Goal: Information Seeking & Learning: Learn about a topic

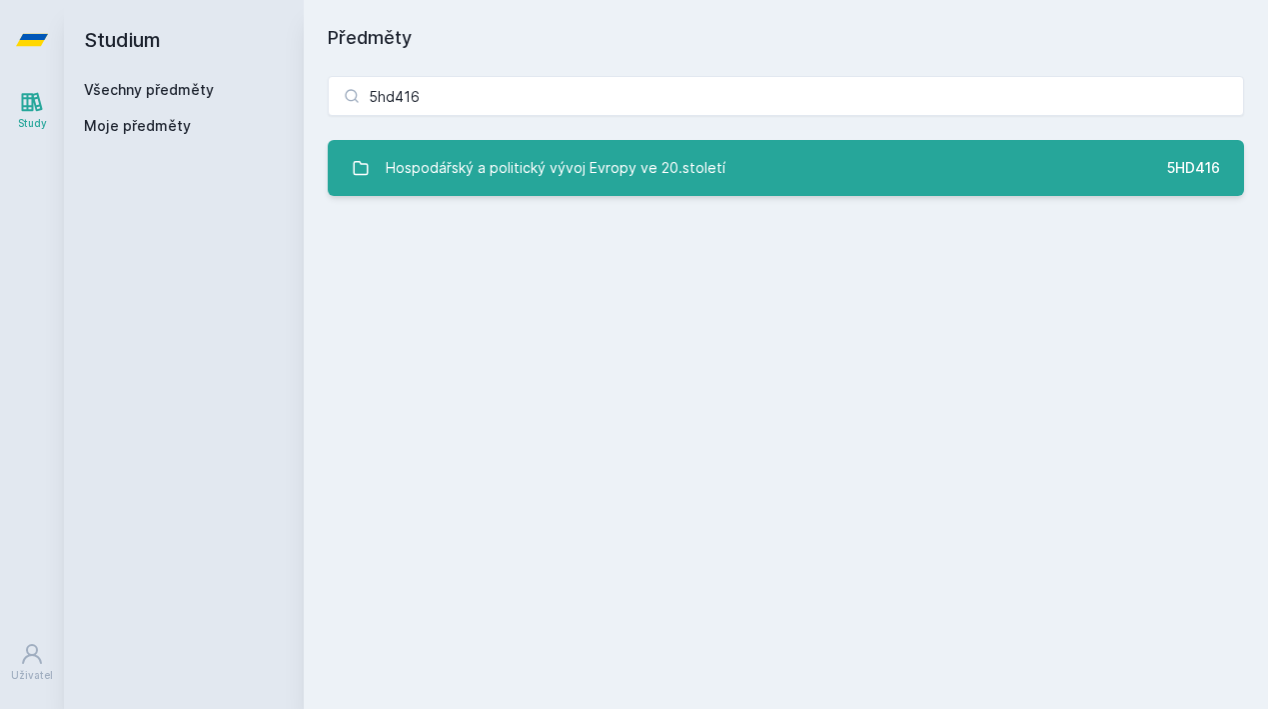
type input "5hd416"
click at [571, 177] on div "Hospodářský a politický vývoj Evropy ve 20.století" at bounding box center [556, 168] width 340 height 40
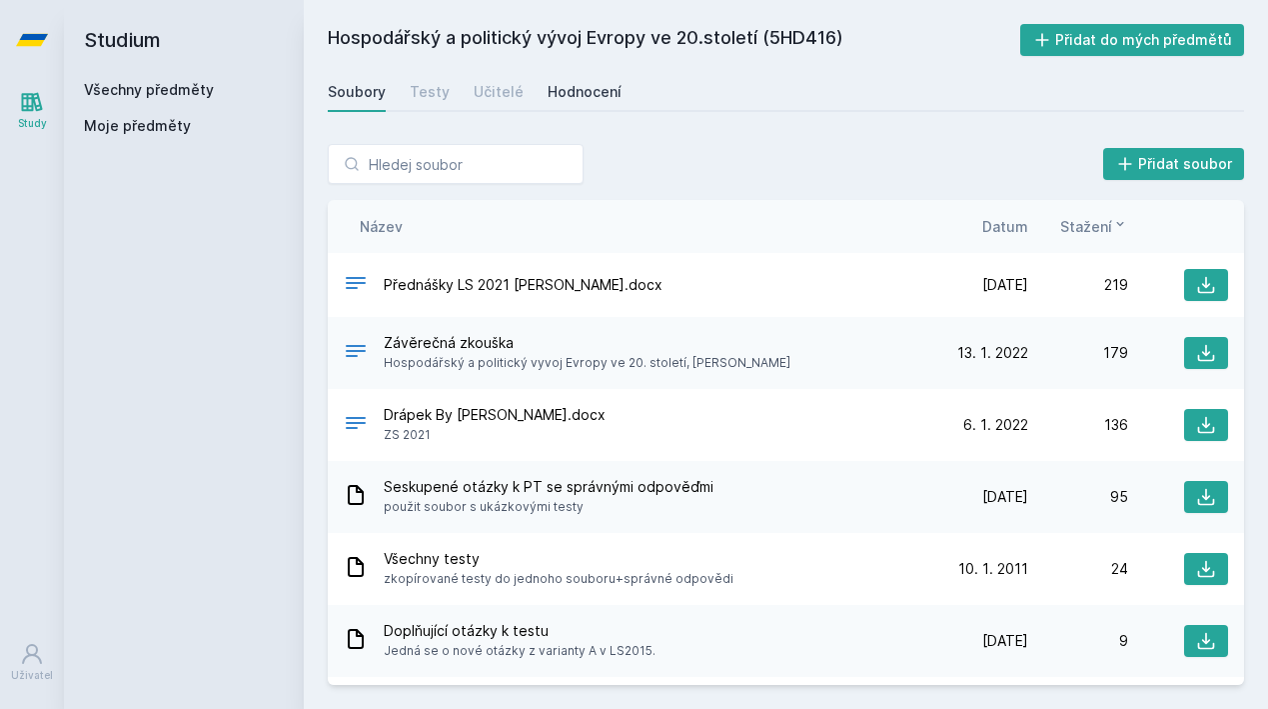
click at [578, 86] on div "Hodnocení" at bounding box center [585, 92] width 74 height 20
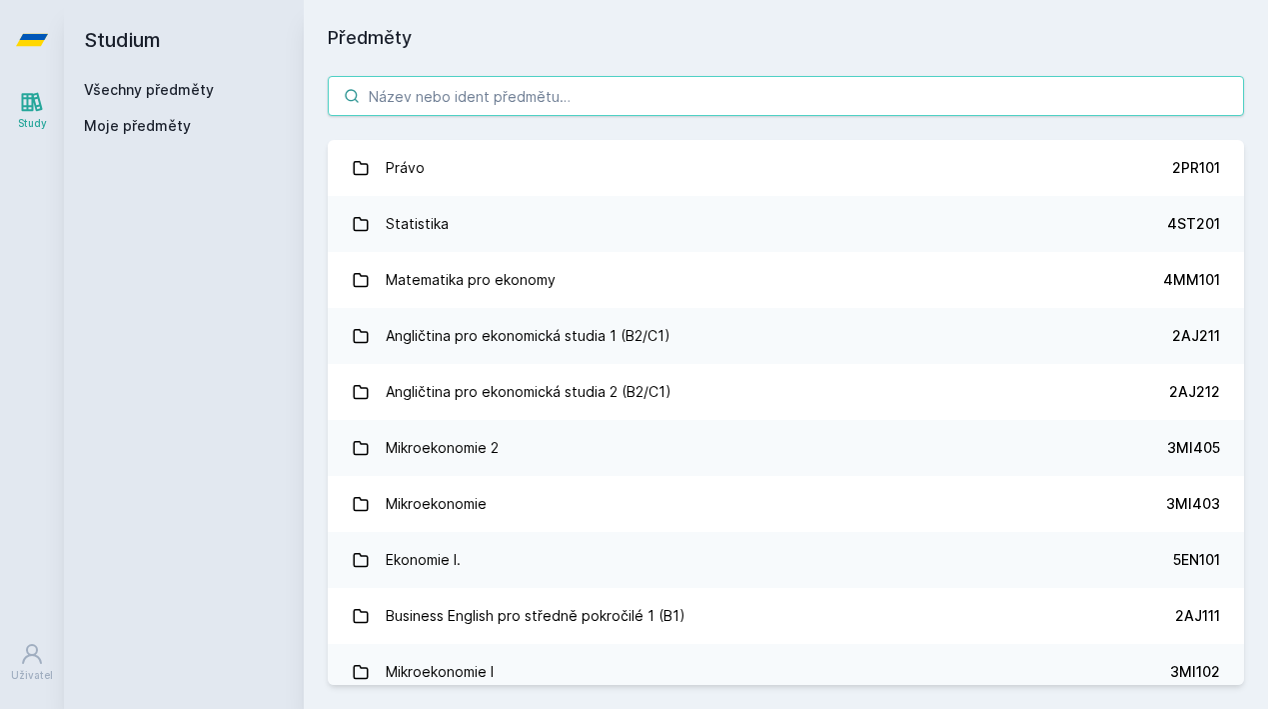
click at [432, 97] on input "search" at bounding box center [786, 96] width 917 height 40
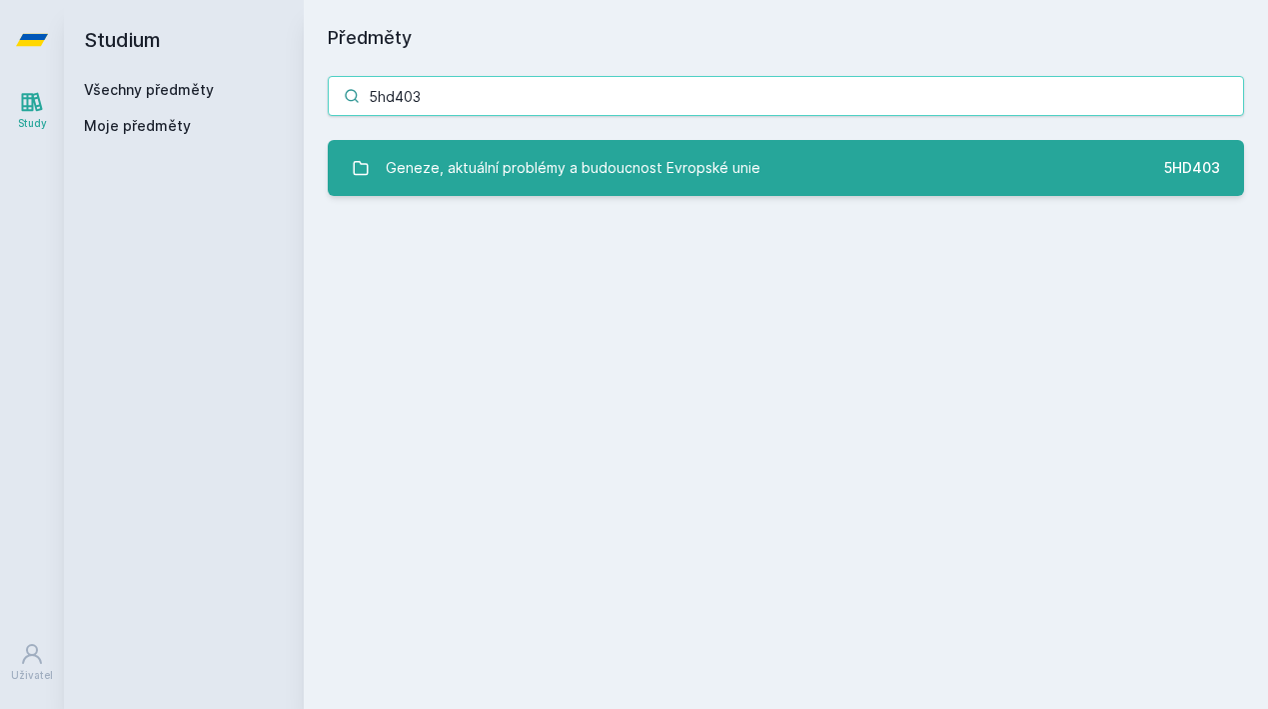
type input "5hd403"
click at [454, 183] on div "Geneze, aktuální problémy a budoucnost Evropské unie" at bounding box center [573, 168] width 375 height 40
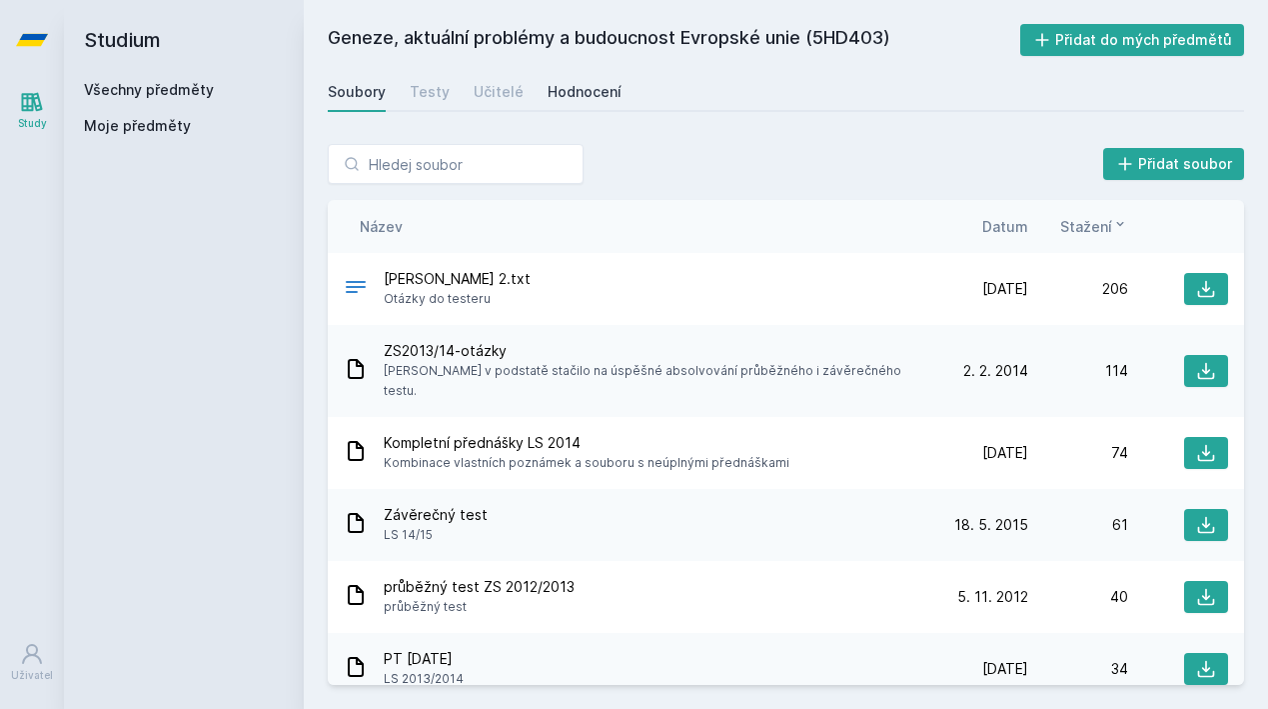
click at [570, 87] on div "Hodnocení" at bounding box center [585, 92] width 74 height 20
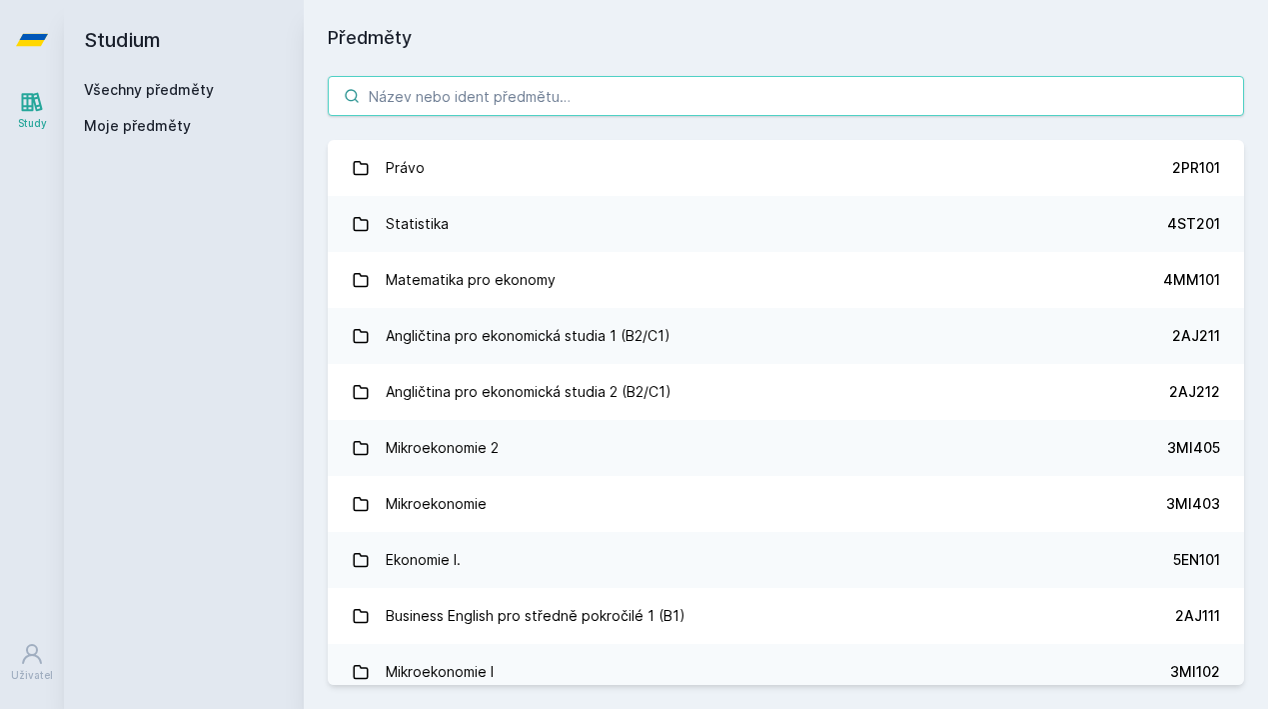
click at [456, 84] on input "search" at bounding box center [786, 96] width 917 height 40
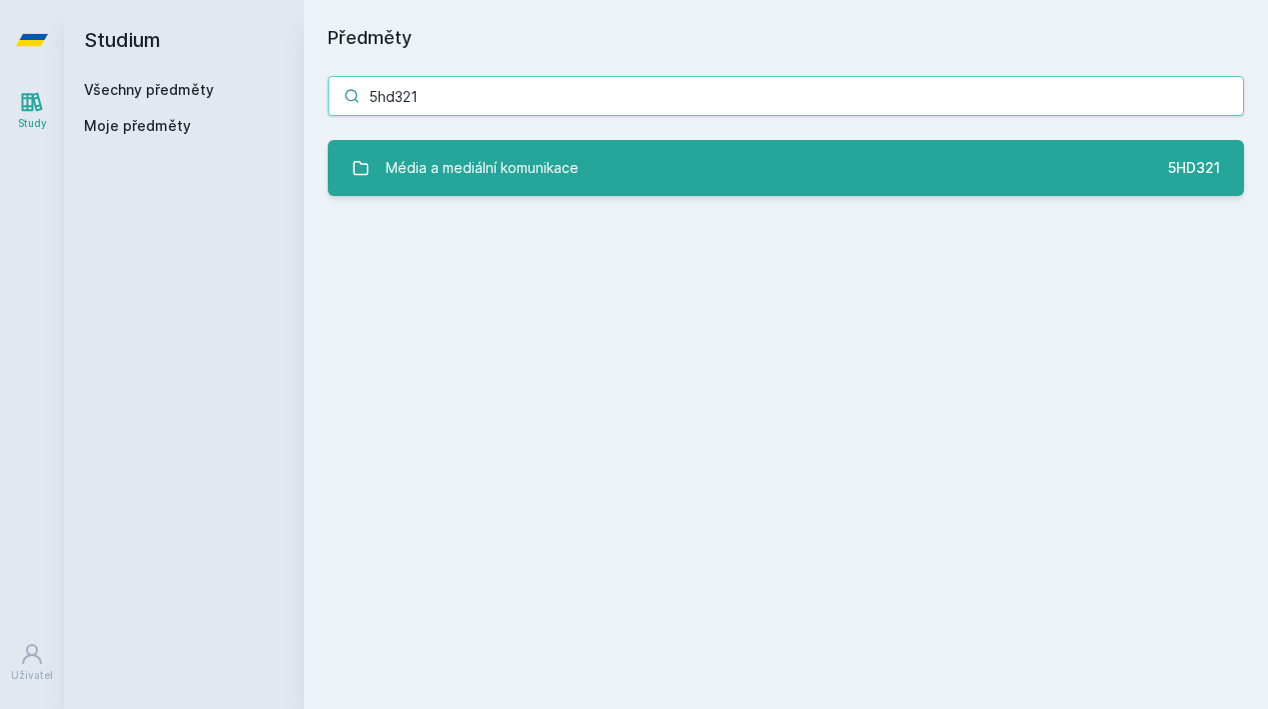
type input "5hd321"
click at [493, 163] on div "Média a mediální komunikace" at bounding box center [482, 168] width 193 height 40
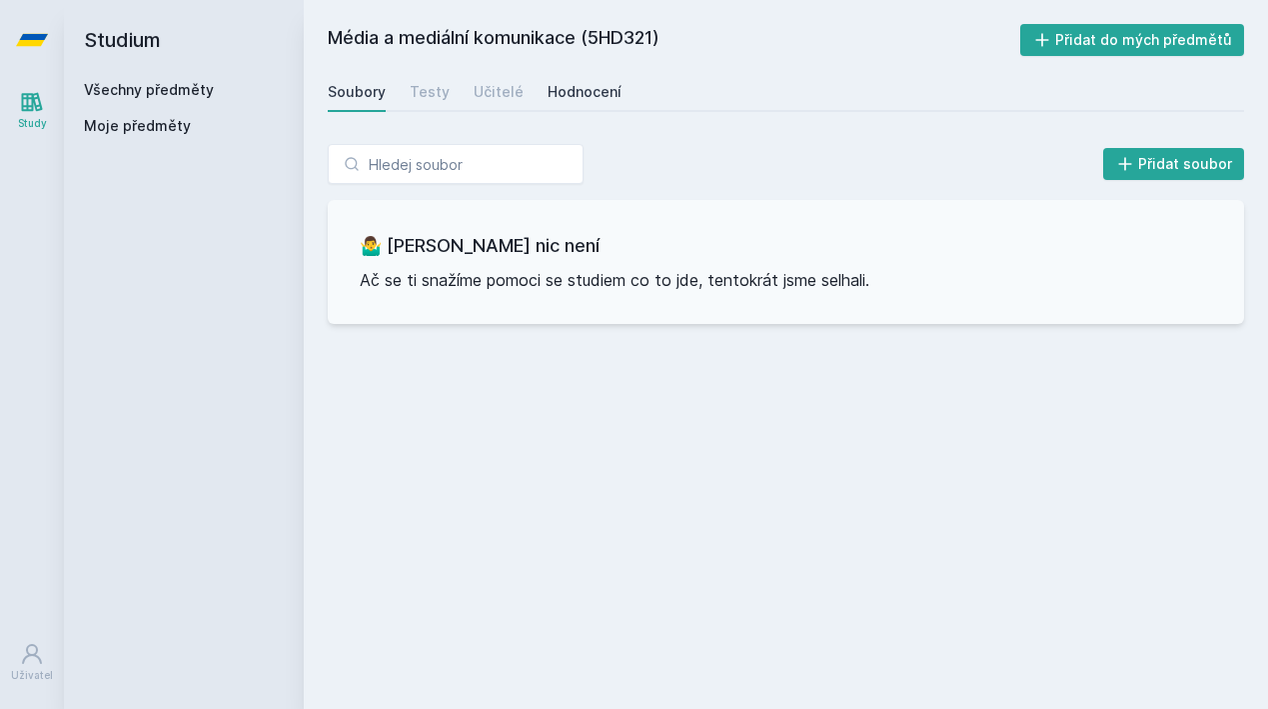
click at [591, 93] on div "Hodnocení" at bounding box center [585, 92] width 74 height 20
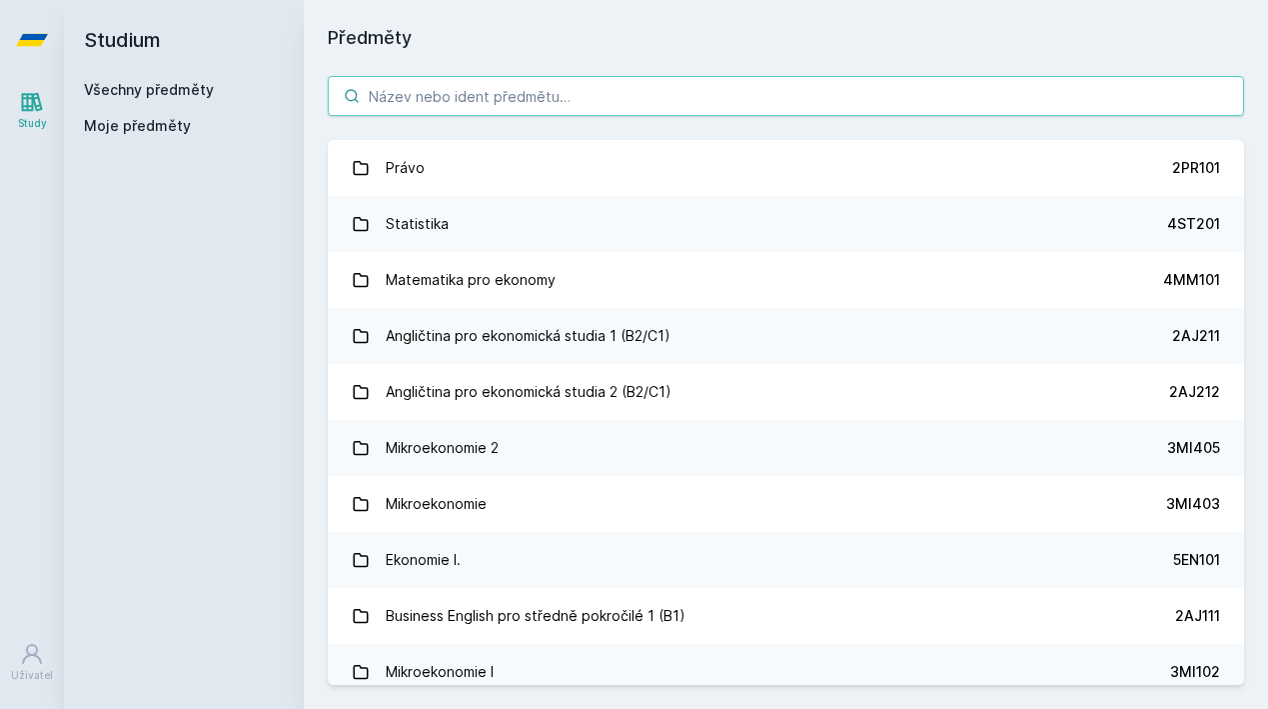
click at [455, 94] on input "search" at bounding box center [786, 96] width 917 height 40
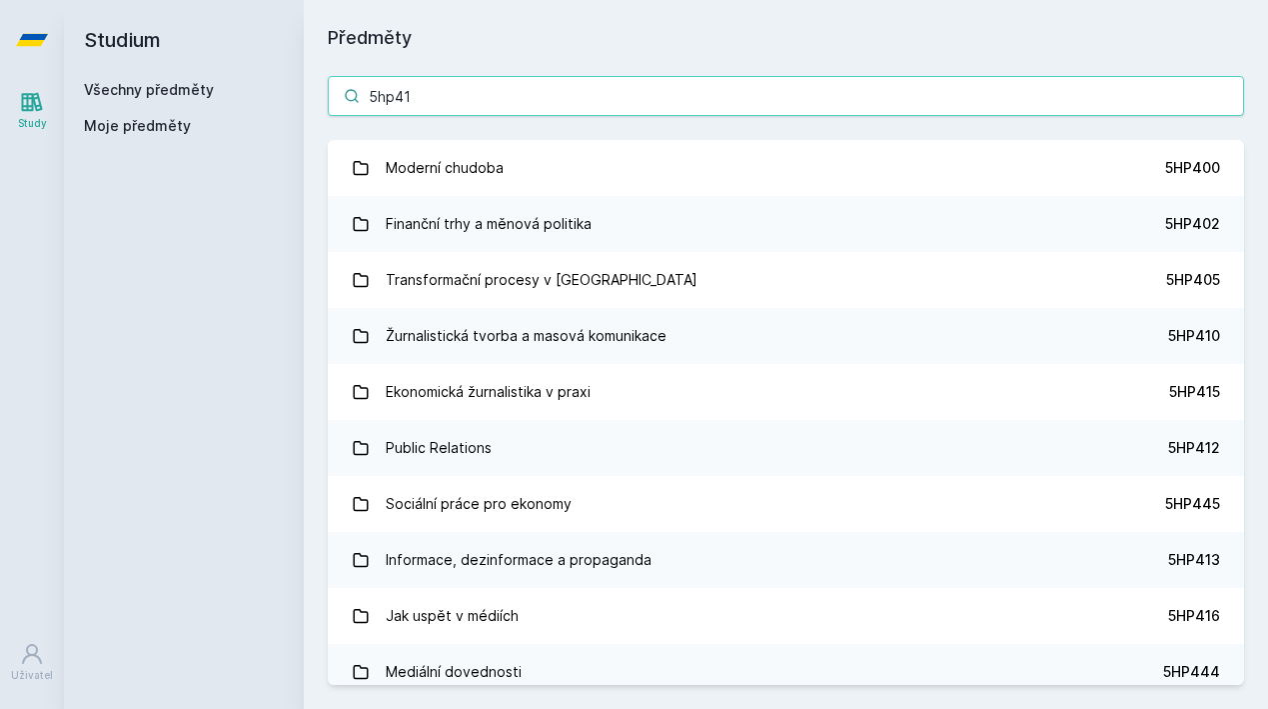
type input "5hp416"
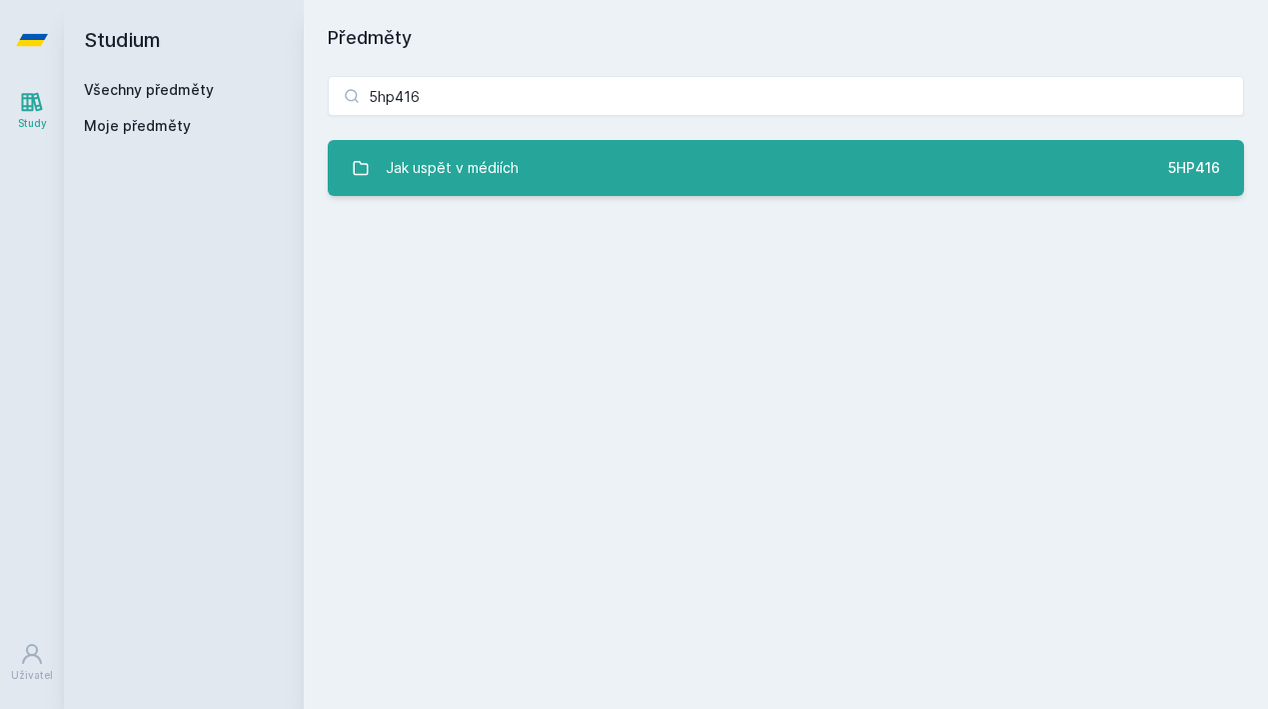
click at [483, 168] on div "Jak uspět v médiích" at bounding box center [452, 168] width 133 height 40
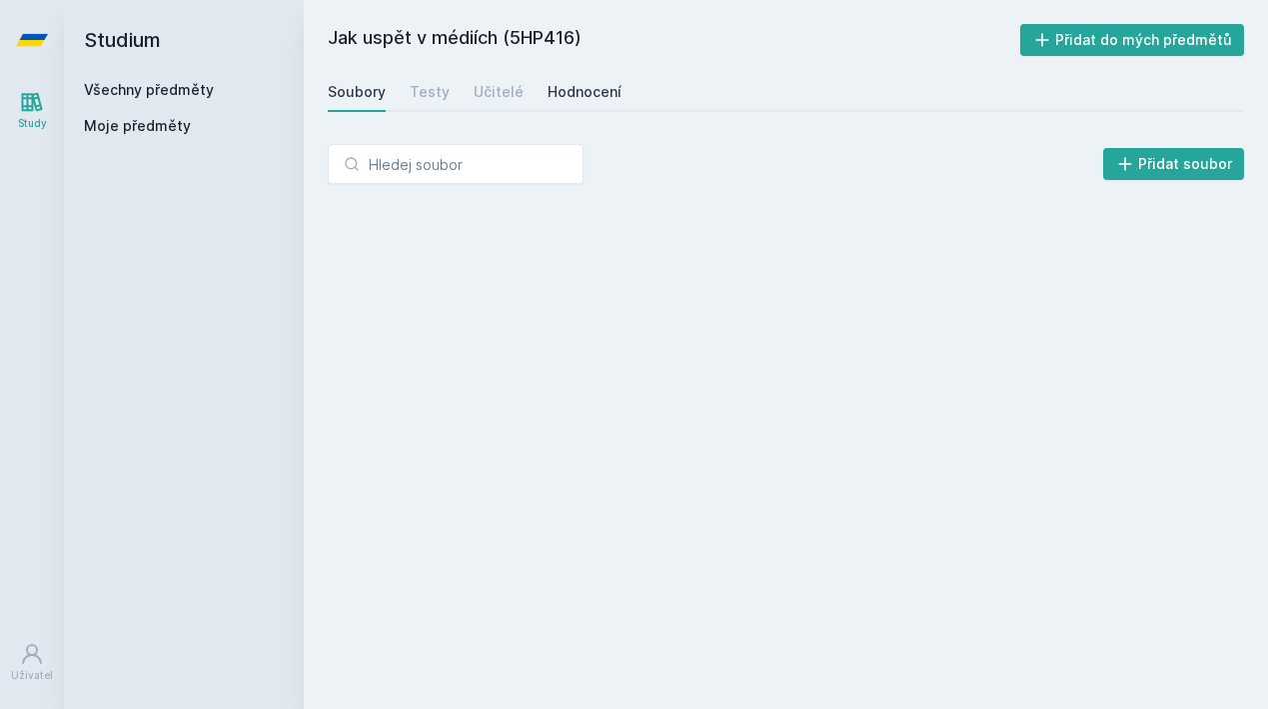
click at [587, 96] on div "Hodnocení" at bounding box center [585, 92] width 74 height 20
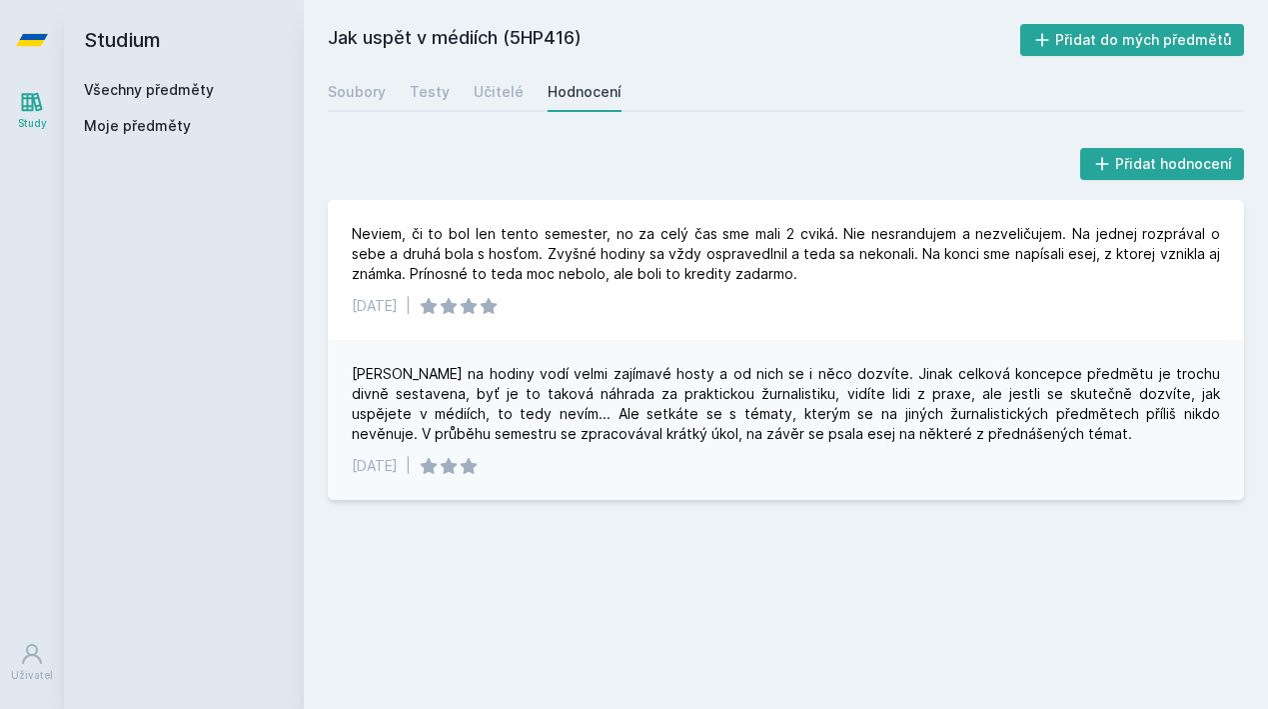
click at [27, 37] on icon at bounding box center [32, 40] width 32 height 12
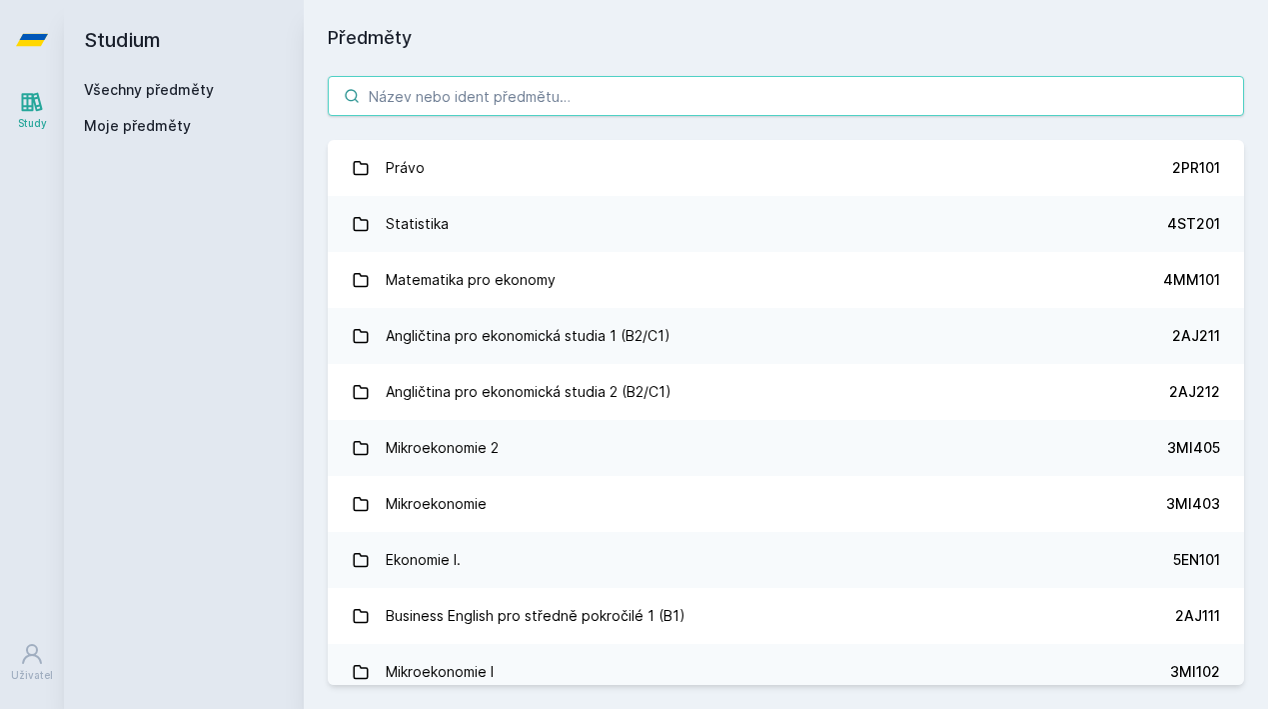
click at [604, 99] on input "search" at bounding box center [786, 96] width 917 height 40
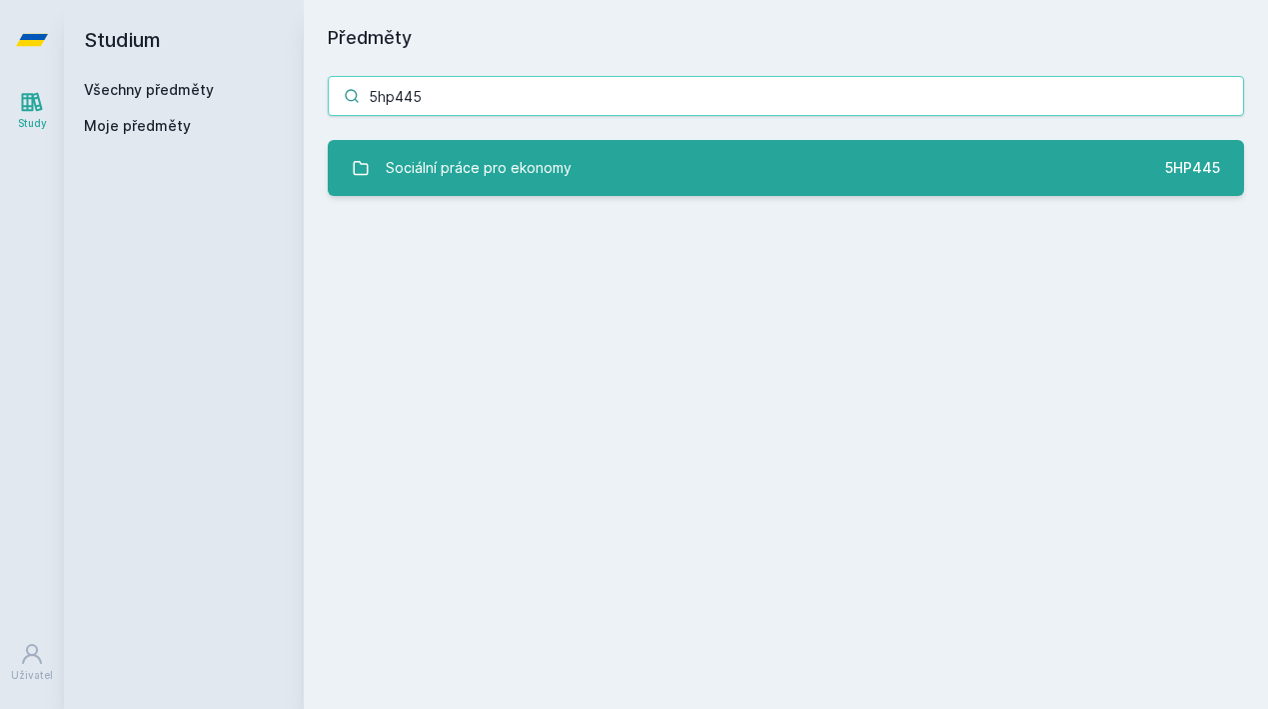
type input "5hp445"
click at [589, 140] on div "5hp445 Sociální práce pro ekonomy 5HP445 Jejda, něco se pokazilo." at bounding box center [786, 136] width 965 height 168
click at [584, 159] on link "Sociální práce pro ekonomy 5HP445" at bounding box center [786, 168] width 917 height 56
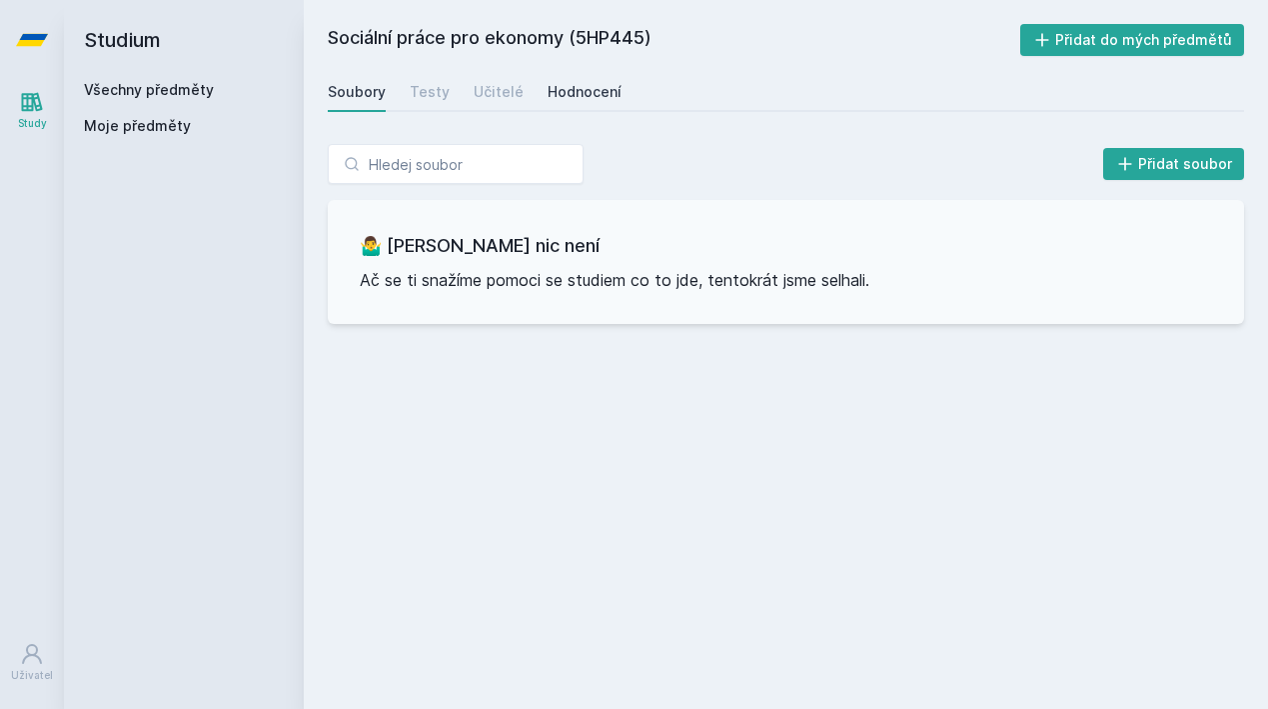
click at [588, 73] on link "Hodnocení" at bounding box center [585, 92] width 74 height 40
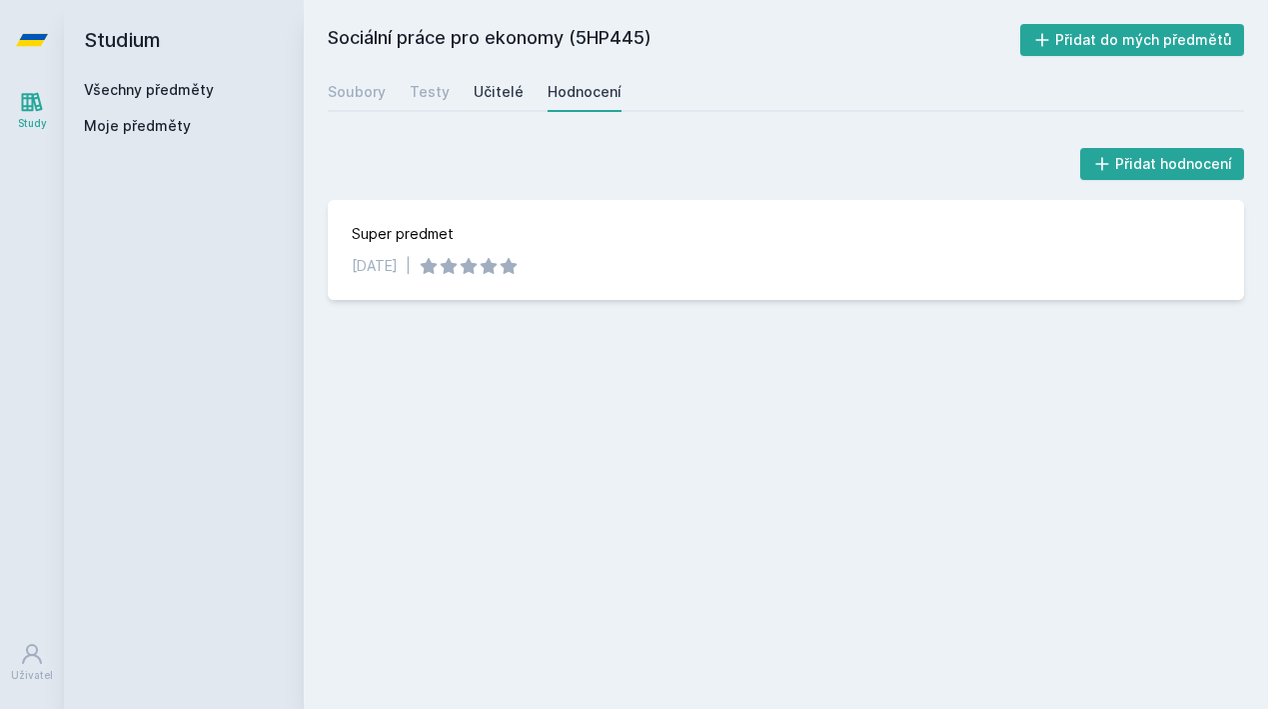
click at [498, 73] on link "Učitelé" at bounding box center [499, 92] width 50 height 40
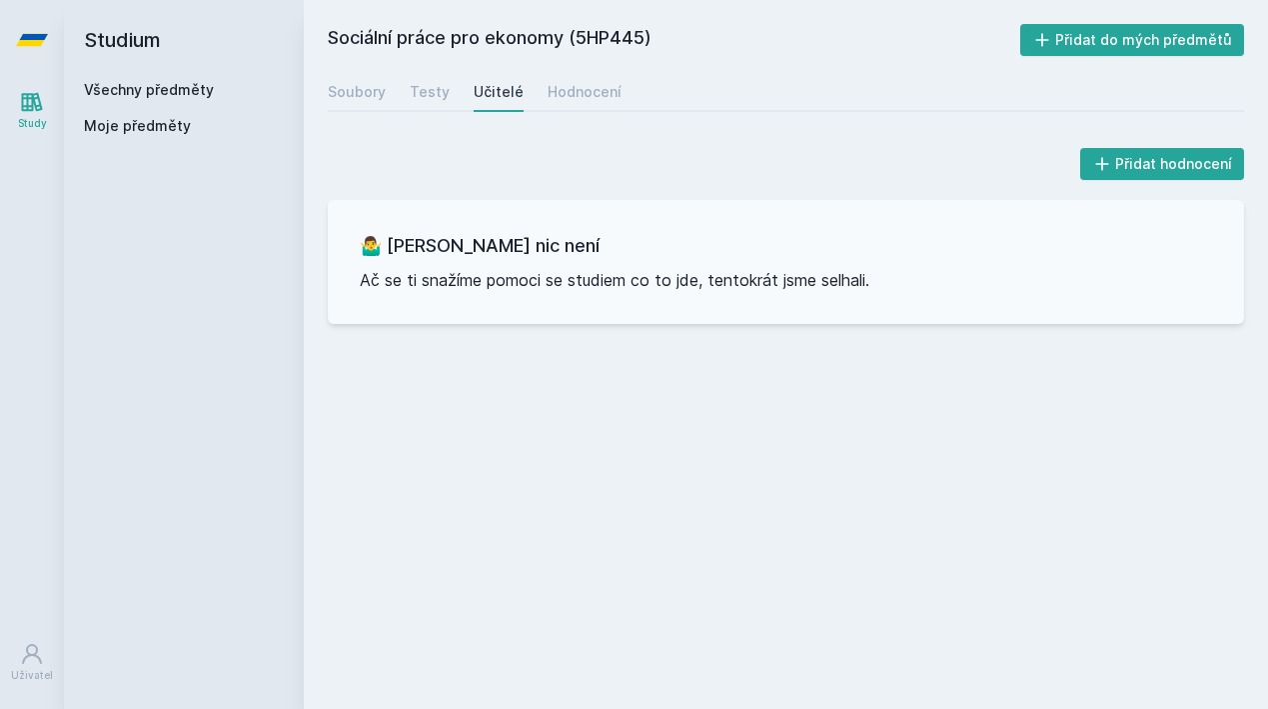
click at [406, 105] on div "Soubory Testy Učitelé Hodnocení" at bounding box center [786, 92] width 917 height 40
click at [416, 91] on div "Testy" at bounding box center [430, 92] width 40 height 20
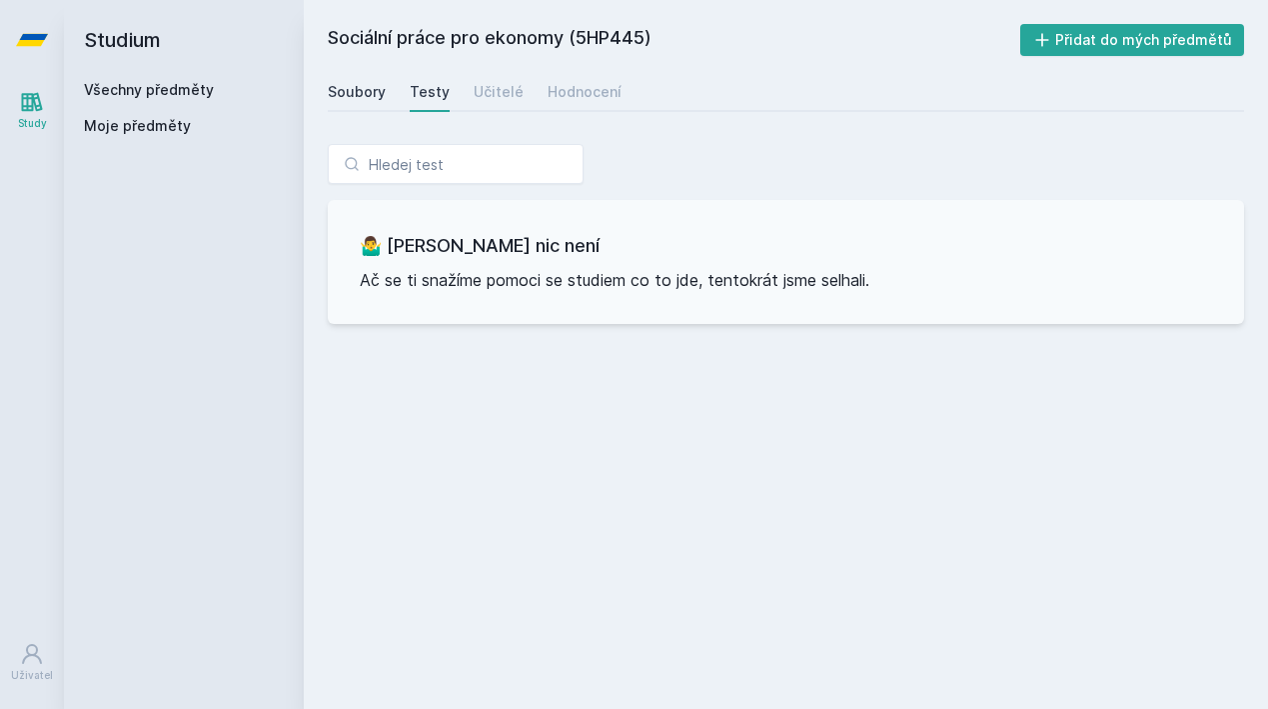
click at [345, 94] on div "Soubory" at bounding box center [357, 92] width 58 height 20
click at [19, 42] on icon at bounding box center [32, 40] width 32 height 12
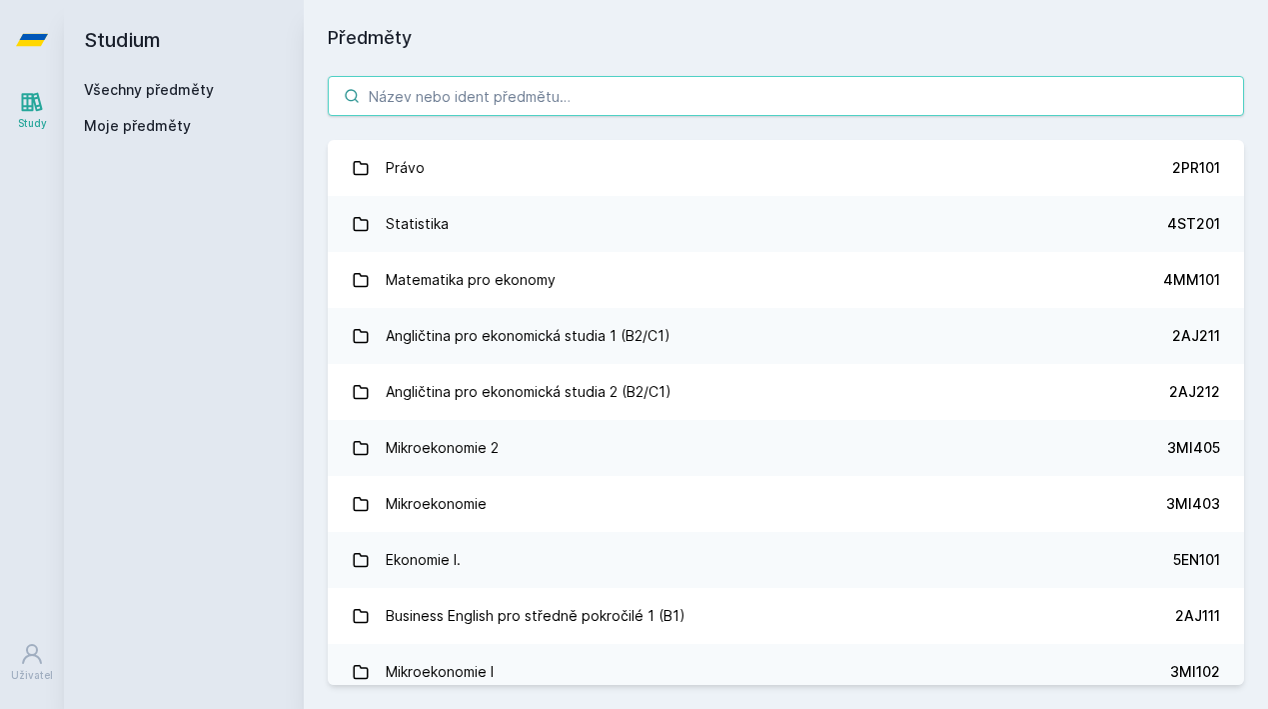
click at [410, 91] on input "search" at bounding box center [786, 96] width 917 height 40
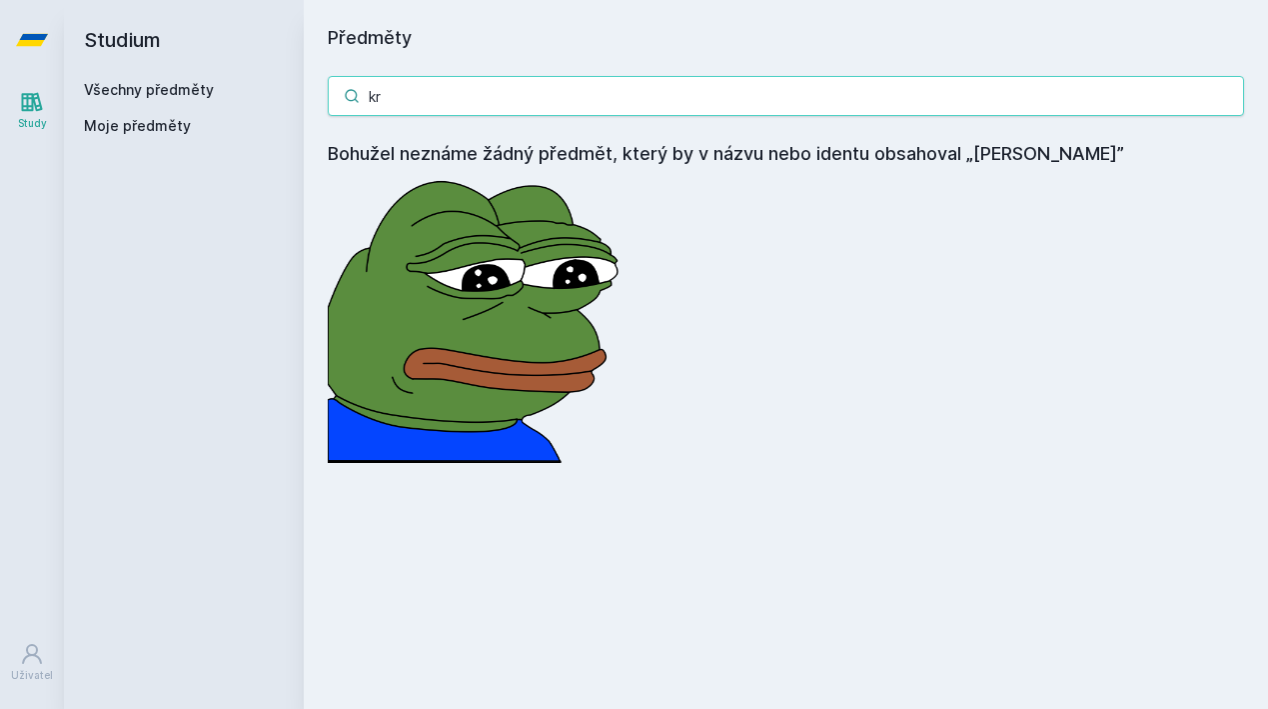
type input "k"
